Goal: Transaction & Acquisition: Purchase product/service

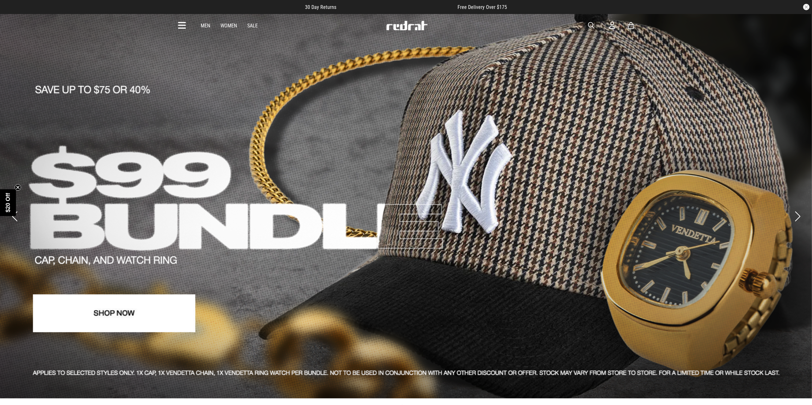
click at [399, 21] on img at bounding box center [407, 26] width 42 height 10
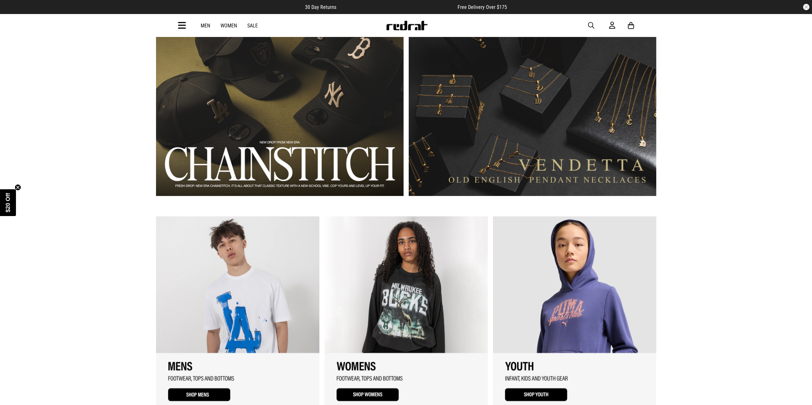
scroll to position [638, 0]
click at [591, 27] on span "button" at bounding box center [591, 26] width 6 height 8
click at [448, 22] on input "search" at bounding box center [390, 25] width 192 height 13
type input "*******"
click at [473, 20] on button "submit" at bounding box center [478, 25] width 11 height 11
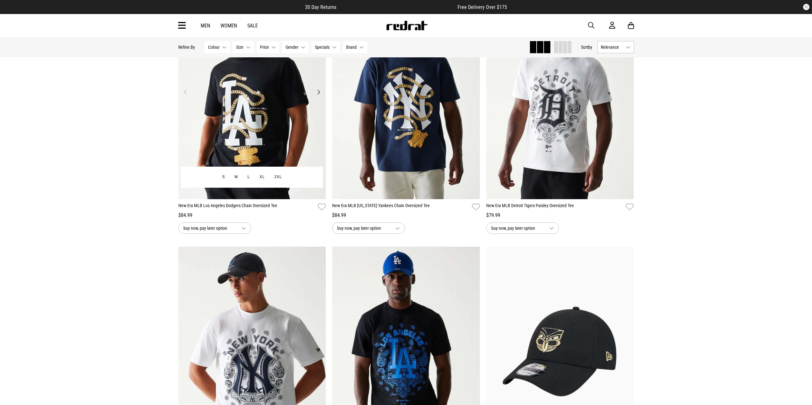
scroll to position [128, 0]
